Goal: Task Accomplishment & Management: Manage account settings

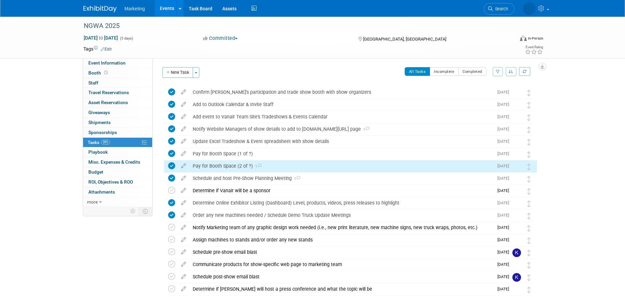
scroll to position [52, 0]
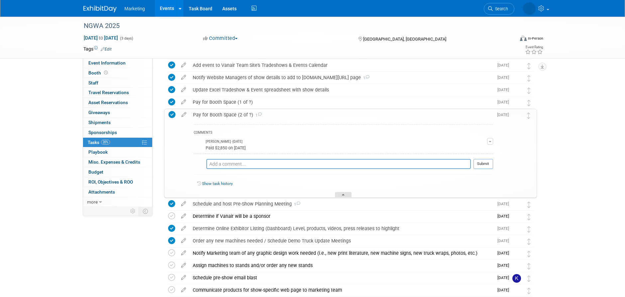
click at [342, 196] on icon at bounding box center [343, 196] width 3 height 4
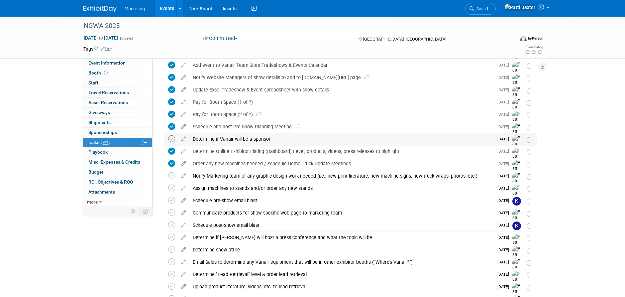
click at [171, 140] on icon at bounding box center [171, 138] width 7 height 7
click at [183, 138] on icon at bounding box center [184, 137] width 12 height 8
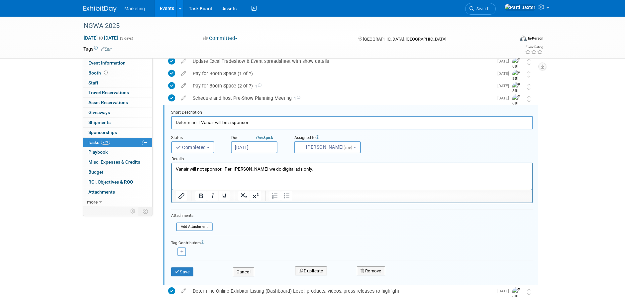
scroll to position [87, 0]
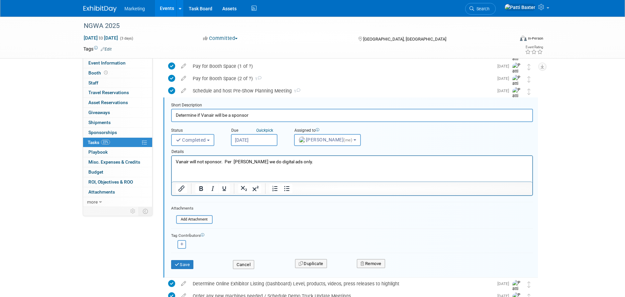
click at [294, 161] on p "Vanair will not sponsor. Per [PERSON_NAME] we do digital ads only." at bounding box center [352, 162] width 353 height 6
drag, startPoint x: 293, startPoint y: 161, endPoint x: 340, endPoint y: 315, distance: 161.4
click at [172, 159] on html "Vanair will not sponsor. Per [PERSON_NAME] we do digital ads only." at bounding box center [352, 160] width 361 height 9
click at [242, 266] on button "Cancel" at bounding box center [243, 264] width 21 height 9
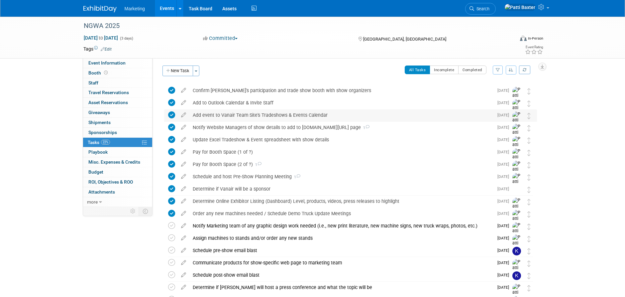
scroll to position [0, 0]
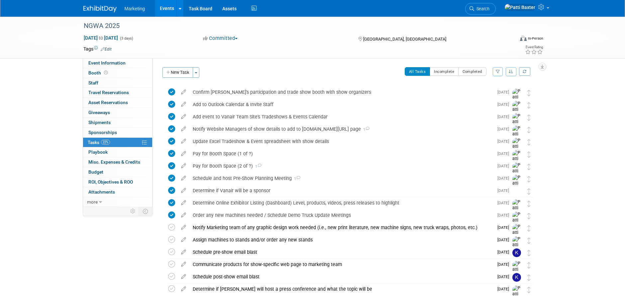
click at [510, 68] on button "button" at bounding box center [511, 71] width 11 height 9
click at [483, 102] on link "By Due Date" at bounding box center [493, 101] width 48 height 9
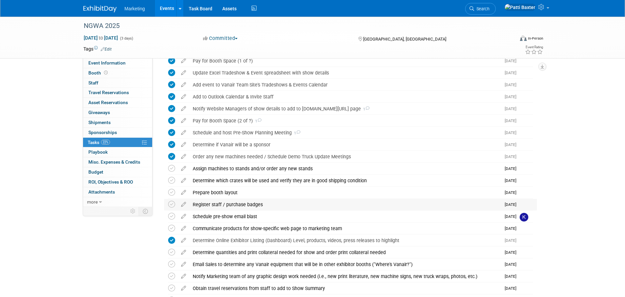
scroll to position [66, 0]
